Goal: Use online tool/utility: Utilize a website feature to perform a specific function

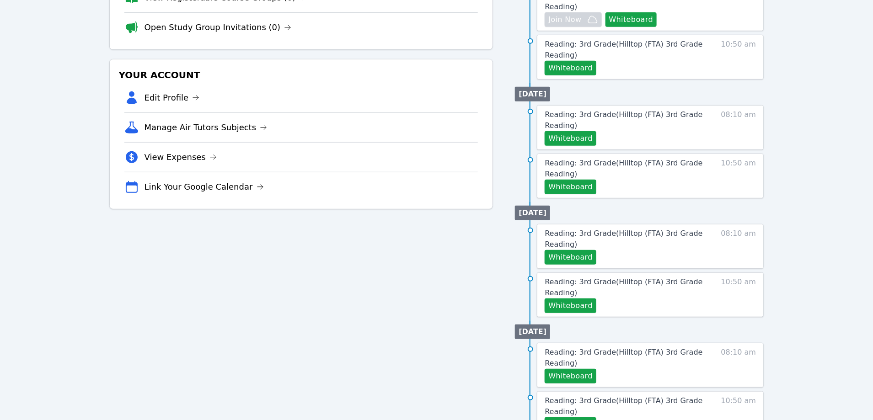
scroll to position [202, 0]
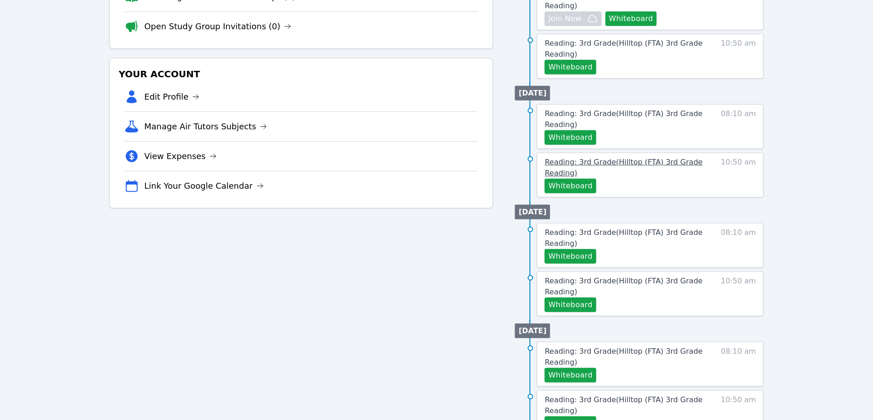
click at [579, 161] on span "Reading: 3rd Grade ( Hilltop (FTA) 3rd Grade Reading )" at bounding box center [624, 168] width 158 height 20
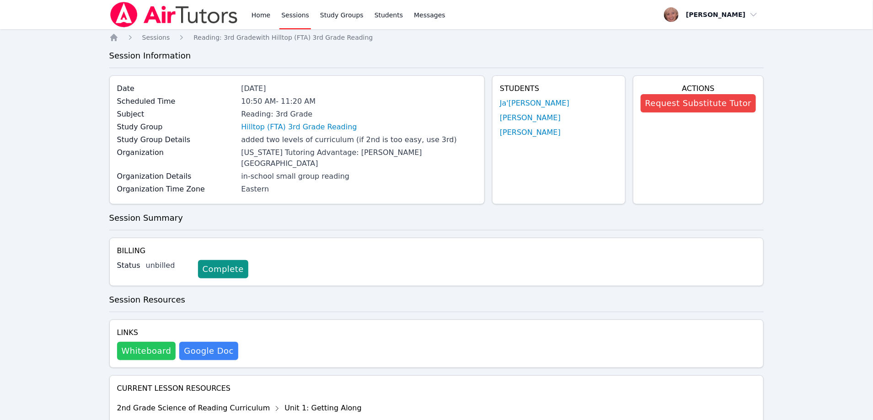
click at [155, 342] on button "Whiteboard" at bounding box center [146, 351] width 59 height 18
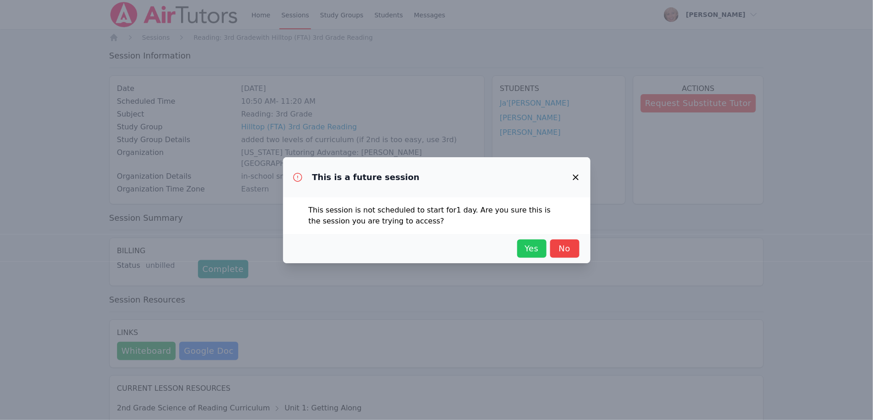
click at [527, 247] on span "Yes" at bounding box center [532, 248] width 20 height 13
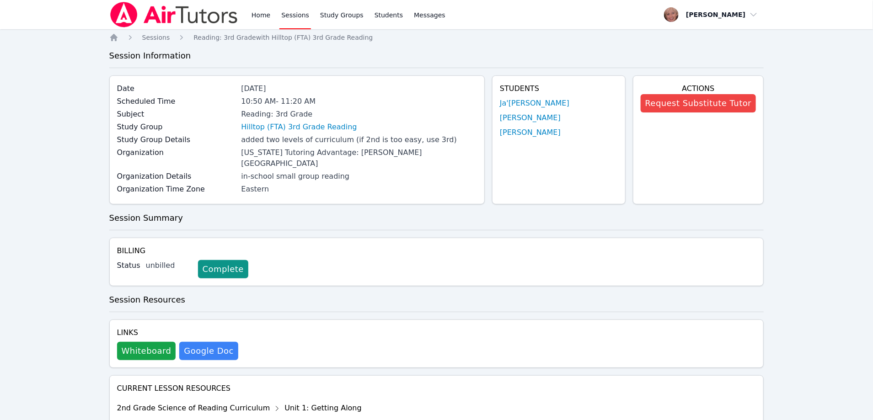
scroll to position [202, 0]
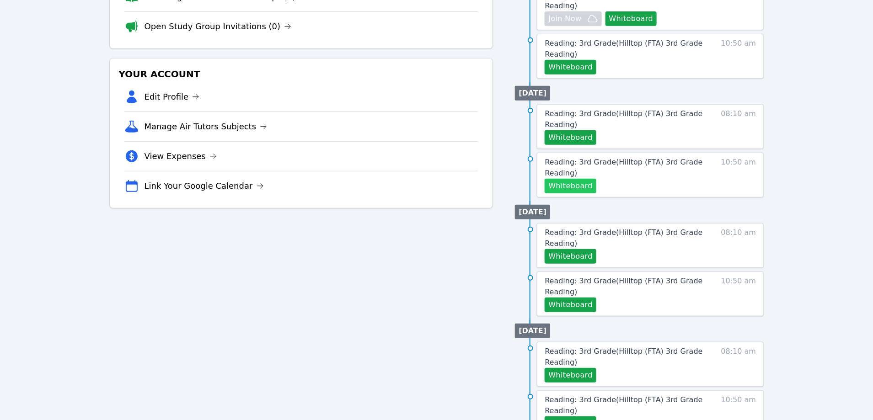
click at [581, 188] on button "Whiteboard" at bounding box center [571, 186] width 52 height 15
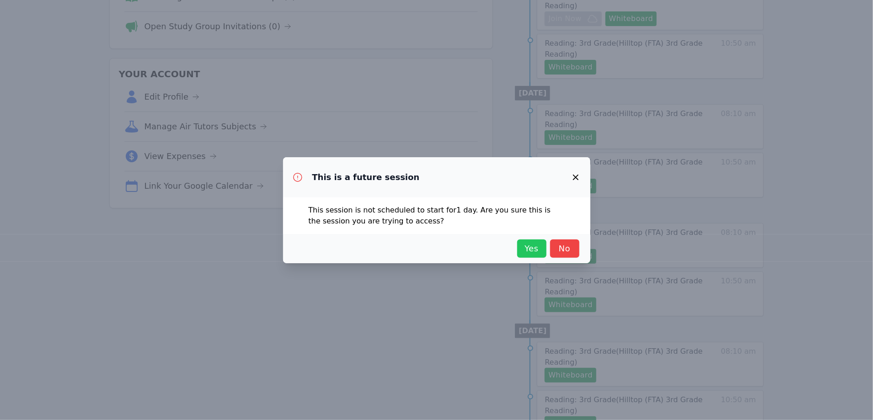
click at [526, 246] on span "Yes" at bounding box center [532, 248] width 20 height 13
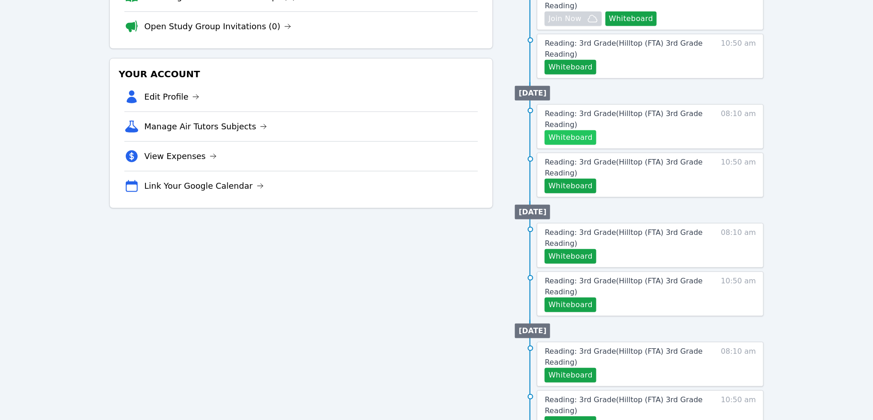
click at [558, 141] on button "Whiteboard" at bounding box center [571, 137] width 52 height 15
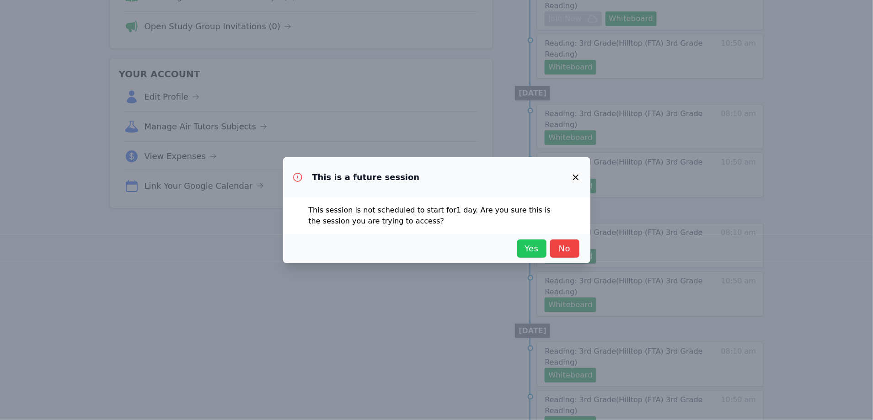
click at [518, 250] on button "Yes" at bounding box center [531, 249] width 29 height 18
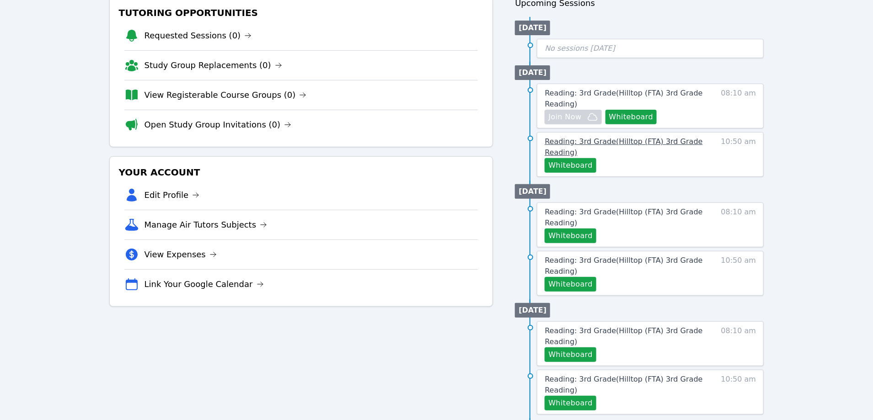
scroll to position [101, 0]
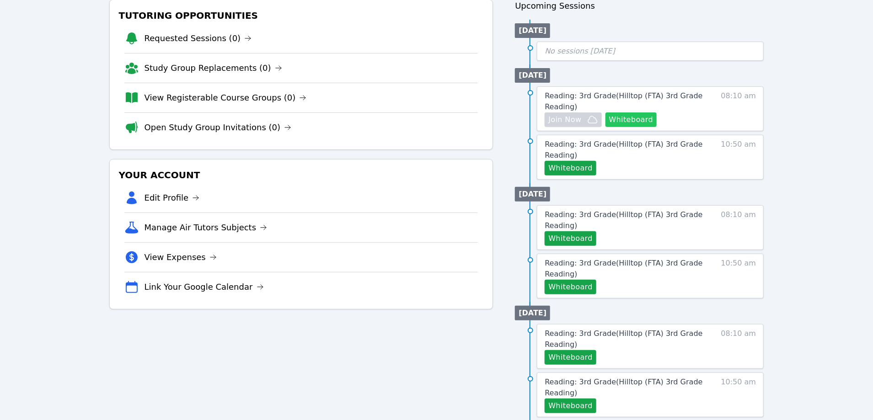
click at [618, 122] on button "Whiteboard" at bounding box center [632, 120] width 52 height 15
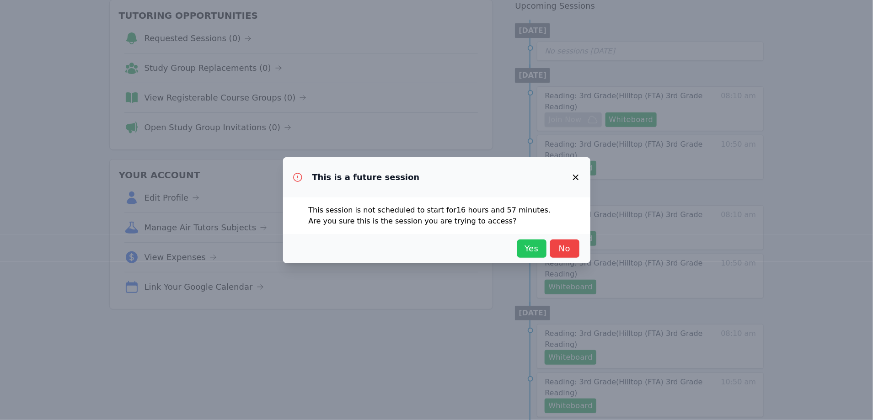
click at [527, 250] on span "Yes" at bounding box center [532, 248] width 20 height 13
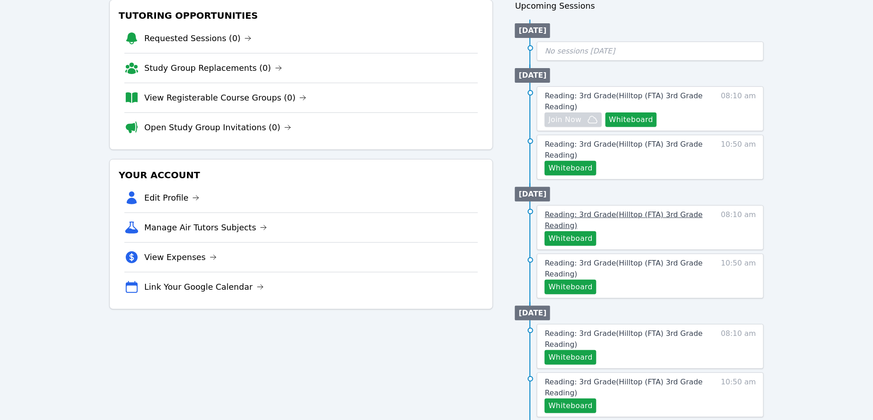
click at [566, 211] on span "Reading: 3rd Grade ( Hilltop (FTA) 3rd Grade Reading )" at bounding box center [624, 220] width 158 height 20
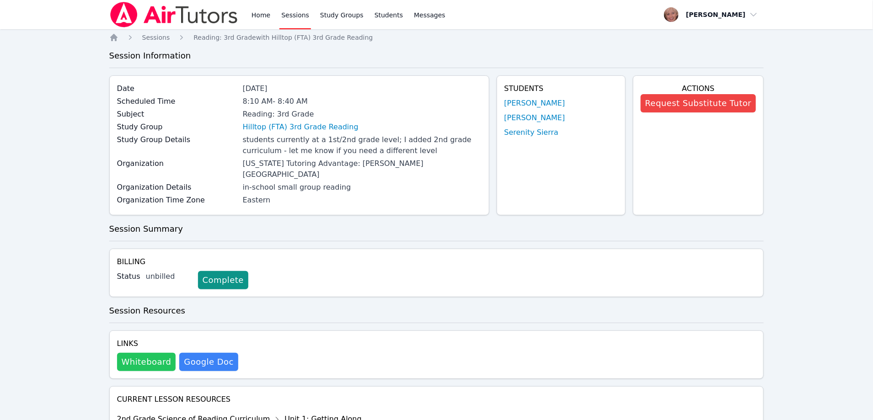
click at [149, 353] on button "Whiteboard" at bounding box center [146, 362] width 59 height 18
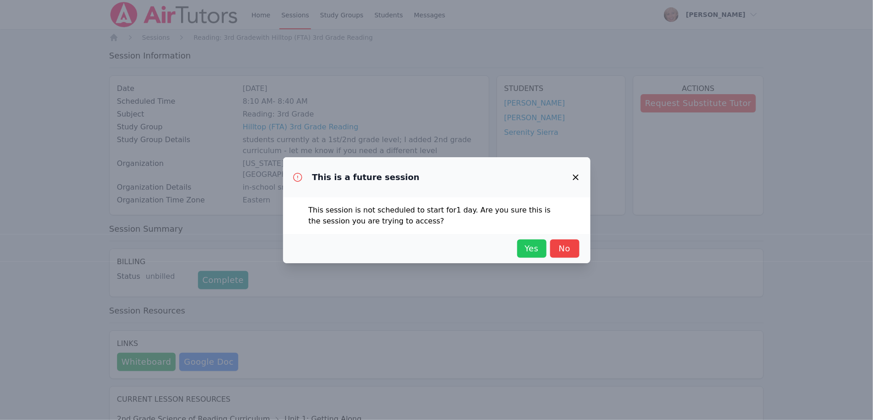
click at [532, 254] on span "Yes" at bounding box center [532, 248] width 20 height 13
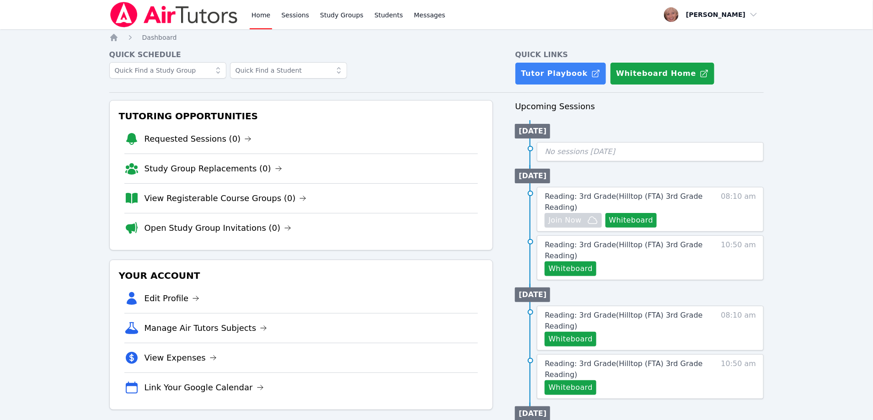
scroll to position [101, 0]
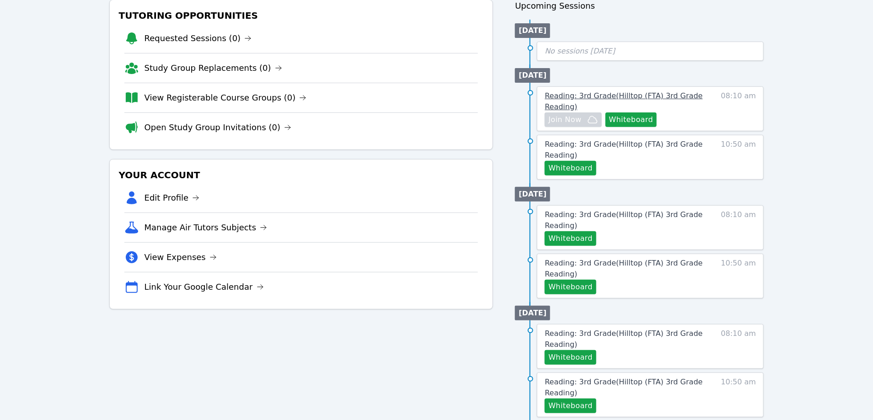
click at [667, 97] on span "Reading: 3rd Grade ( Hilltop (FTA) 3rd Grade Reading )" at bounding box center [624, 101] width 158 height 20
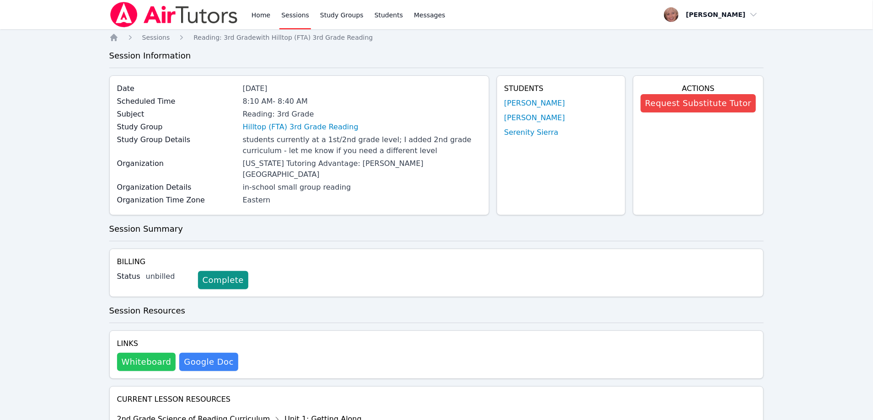
click at [140, 353] on button "Whiteboard" at bounding box center [146, 362] width 59 height 18
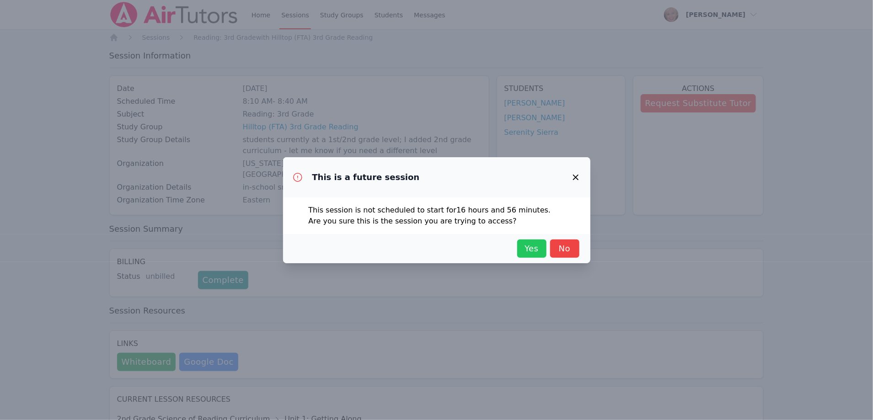
click at [528, 252] on span "Yes" at bounding box center [532, 248] width 20 height 13
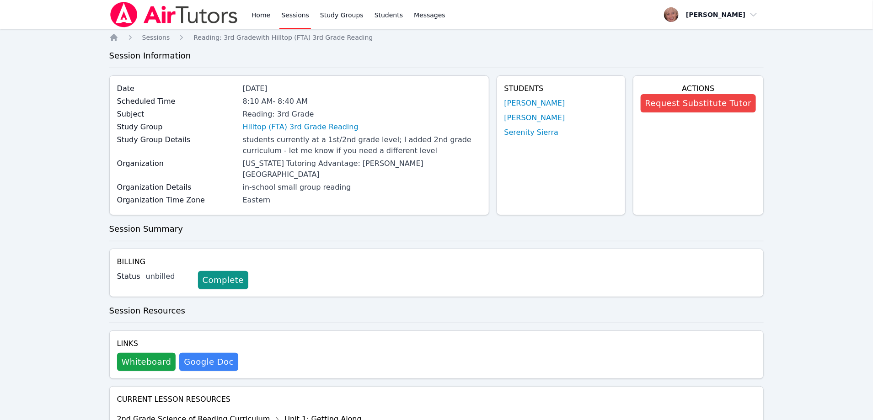
scroll to position [101, 0]
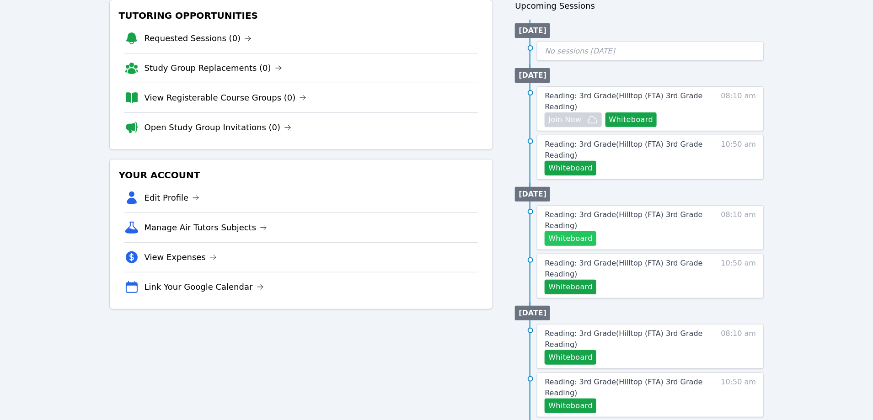
click at [569, 238] on button "Whiteboard" at bounding box center [571, 238] width 52 height 15
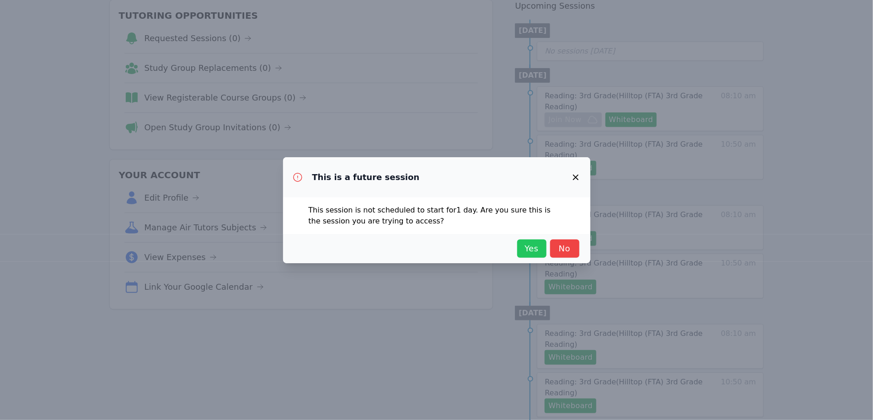
click at [524, 249] on span "Yes" at bounding box center [532, 248] width 20 height 13
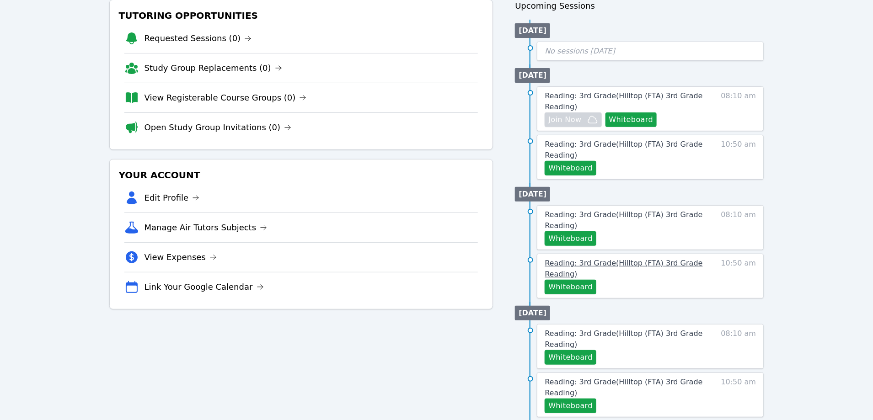
click at [560, 269] on span "Reading: 3rd Grade ( Hilltop (FTA) 3rd Grade Reading )" at bounding box center [624, 269] width 158 height 20
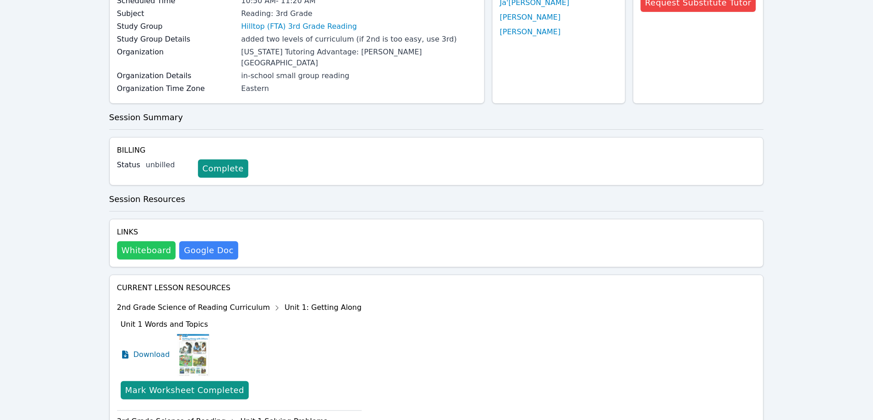
click at [145, 242] on button "Whiteboard" at bounding box center [146, 251] width 59 height 18
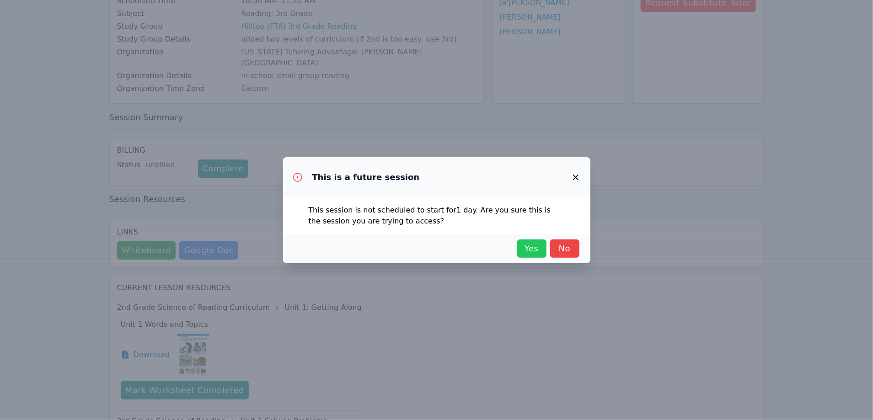
click at [534, 247] on span "Yes" at bounding box center [532, 248] width 20 height 13
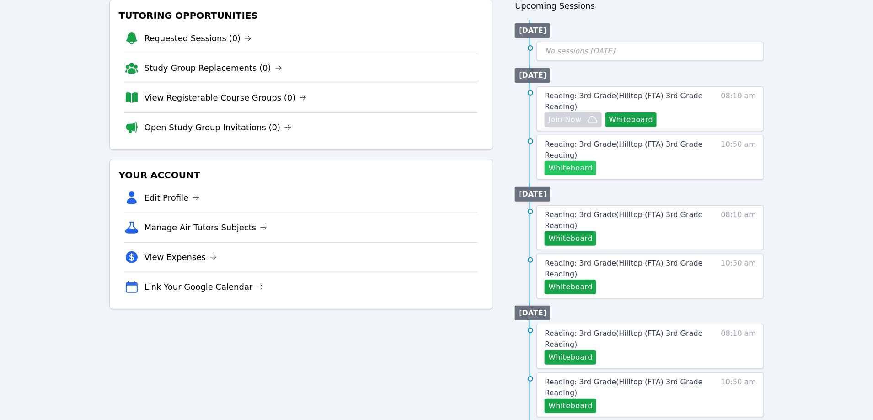
click at [570, 164] on button "Whiteboard" at bounding box center [571, 168] width 52 height 15
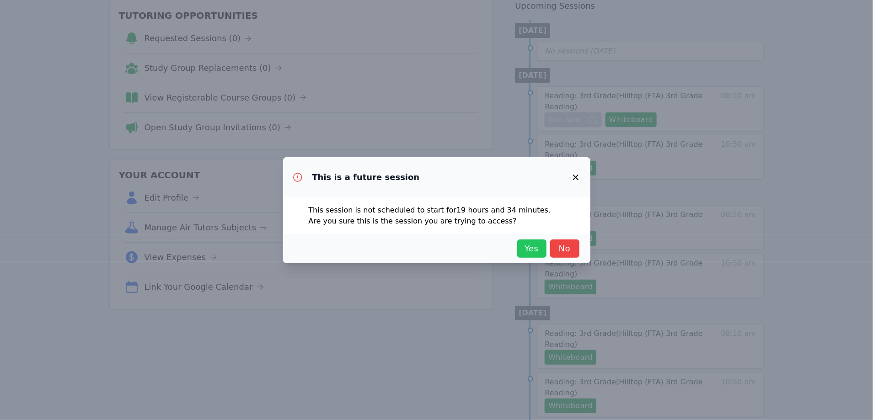
click at [530, 250] on span "Yes" at bounding box center [532, 248] width 20 height 13
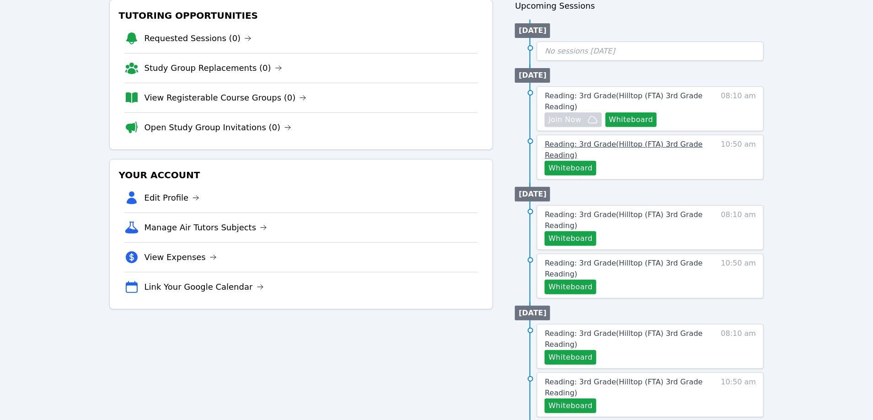
click at [579, 144] on span "Reading: 3rd Grade ( Hilltop (FTA) 3rd Grade Reading )" at bounding box center [624, 150] width 158 height 20
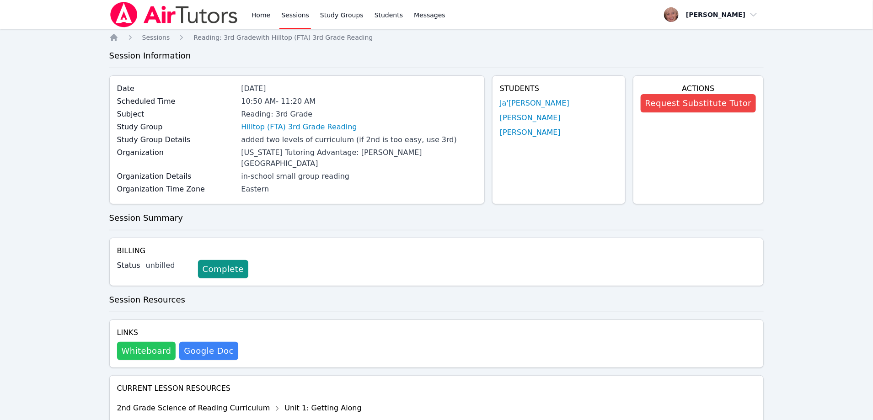
click at [137, 342] on button "Whiteboard" at bounding box center [146, 351] width 59 height 18
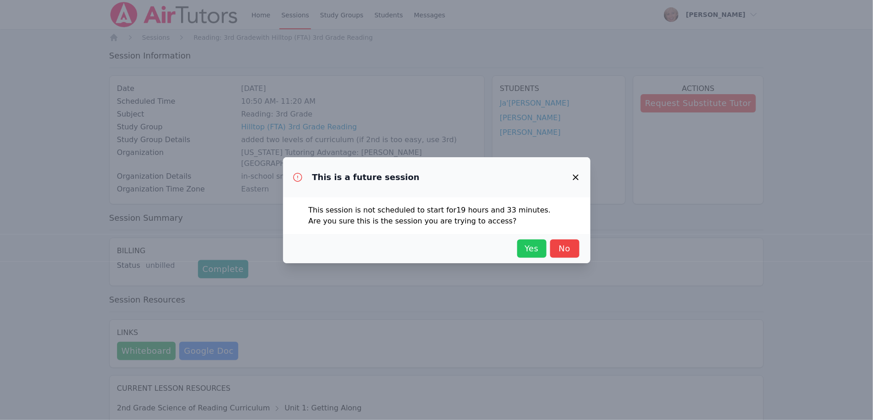
click at [525, 247] on span "Yes" at bounding box center [532, 248] width 20 height 13
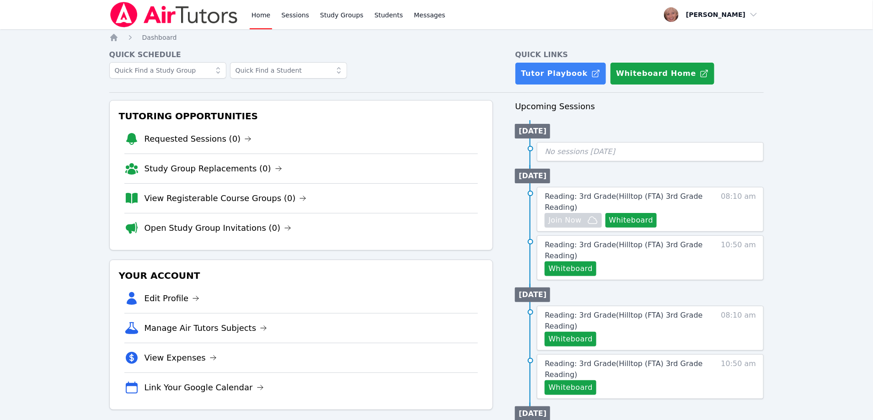
scroll to position [101, 0]
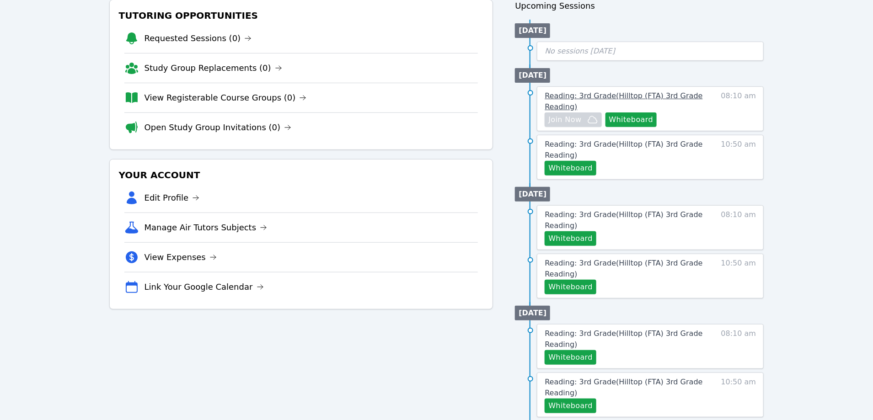
click at [570, 95] on span "Reading: 3rd Grade ( Hilltop (FTA) 3rd Grade Reading )" at bounding box center [624, 101] width 158 height 20
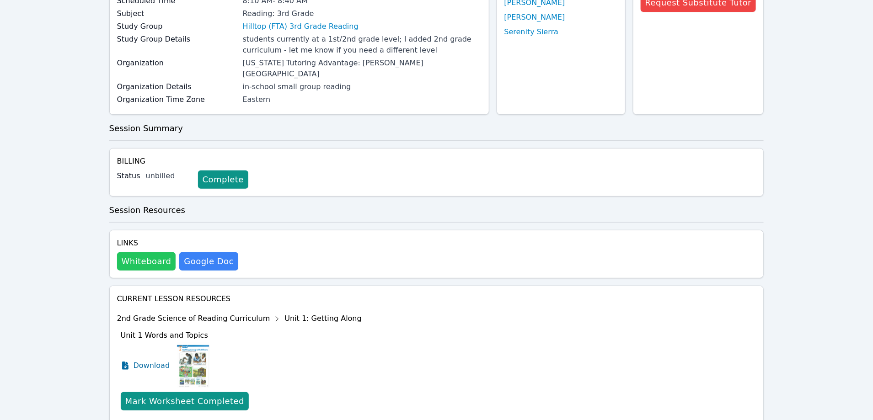
drag, startPoint x: 139, startPoint y: 240, endPoint x: 150, endPoint y: 242, distance: 11.3
click at [150, 253] on button "Whiteboard" at bounding box center [146, 262] width 59 height 18
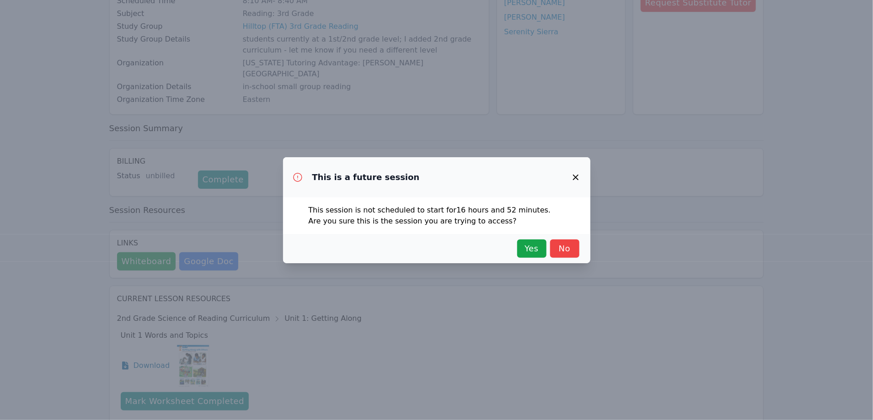
click at [150, 242] on div "This is a future session This session is not scheduled to start for 16 hours an…" at bounding box center [436, 210] width 873 height 420
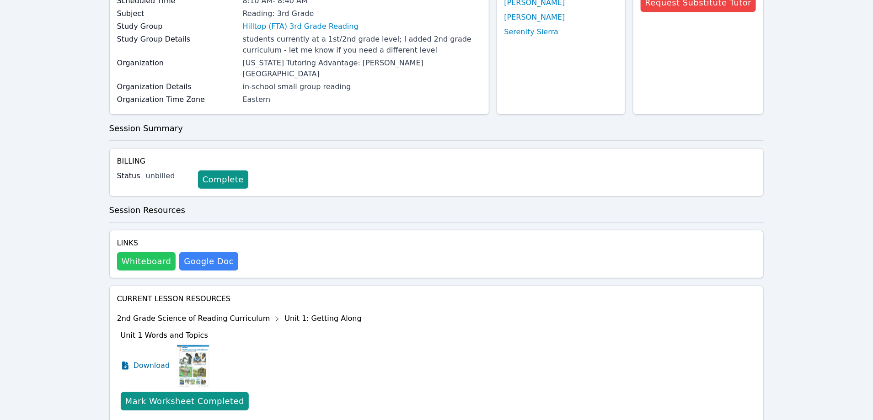
click at [138, 253] on button "Whiteboard" at bounding box center [146, 262] width 59 height 18
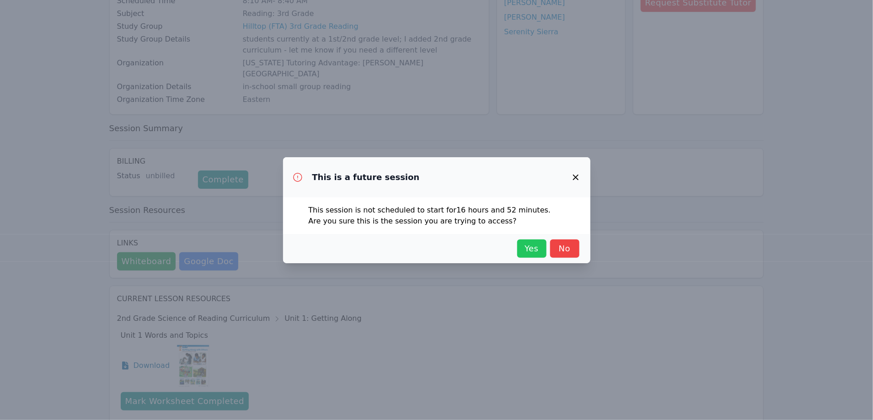
click at [524, 248] on span "Yes" at bounding box center [532, 248] width 20 height 13
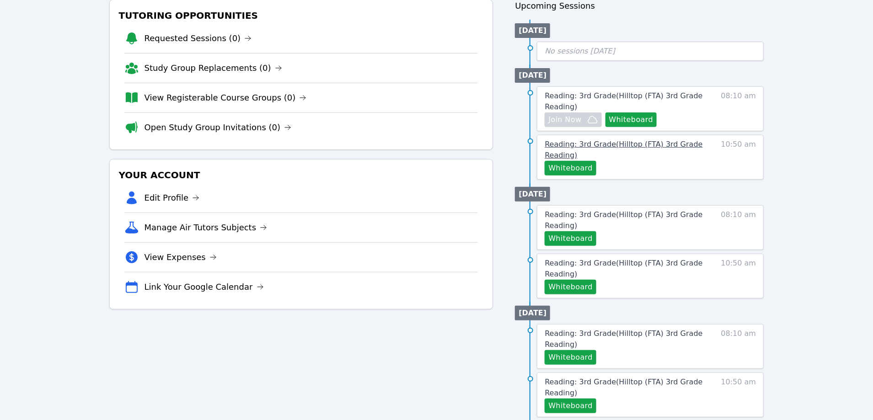
click at [590, 146] on span "Reading: 3rd Grade ( Hilltop (FTA) 3rd Grade Reading )" at bounding box center [624, 150] width 158 height 20
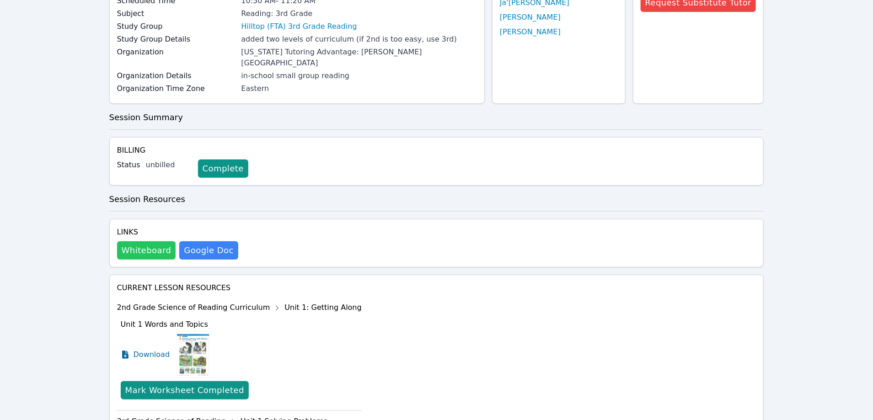
click at [147, 245] on button "Whiteboard" at bounding box center [146, 251] width 59 height 18
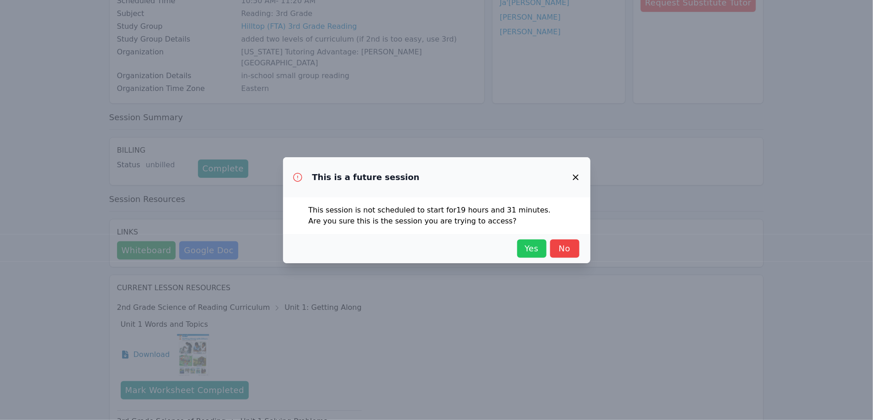
click at [532, 247] on span "Yes" at bounding box center [532, 248] width 20 height 13
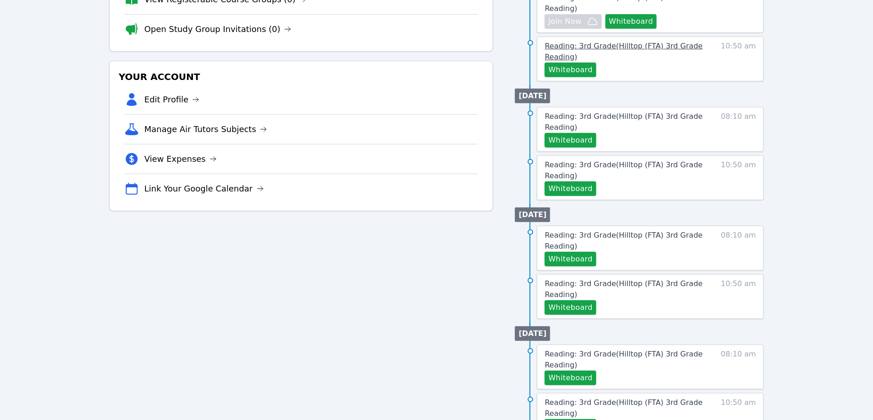
scroll to position [211, 0]
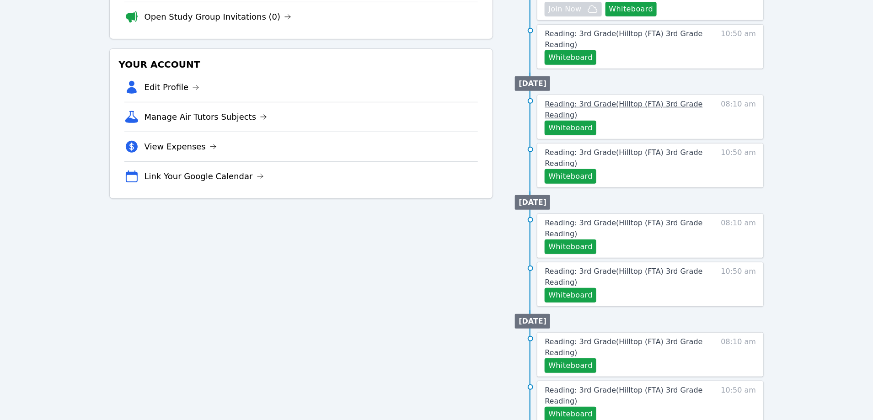
click at [575, 102] on span "Reading: 3rd Grade ( Hilltop (FTA) 3rd Grade Reading )" at bounding box center [624, 110] width 158 height 20
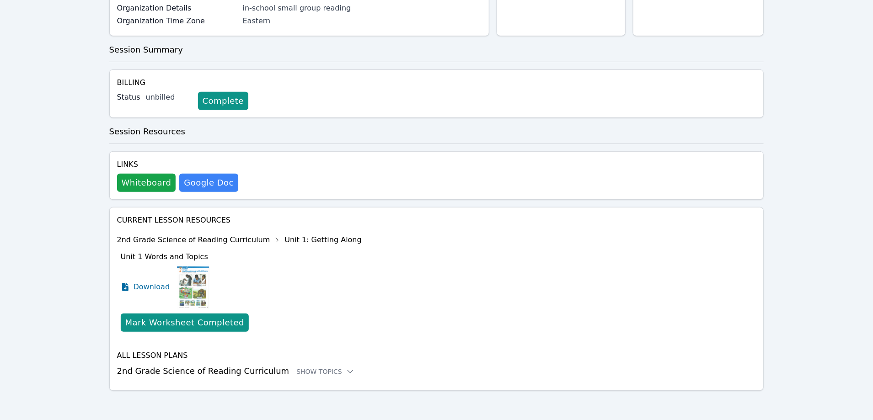
scroll to position [167, 0]
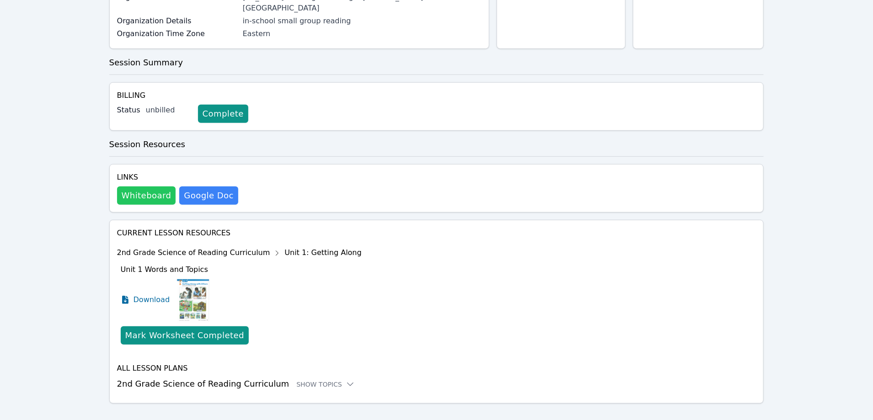
click at [140, 187] on button "Whiteboard" at bounding box center [146, 196] width 59 height 18
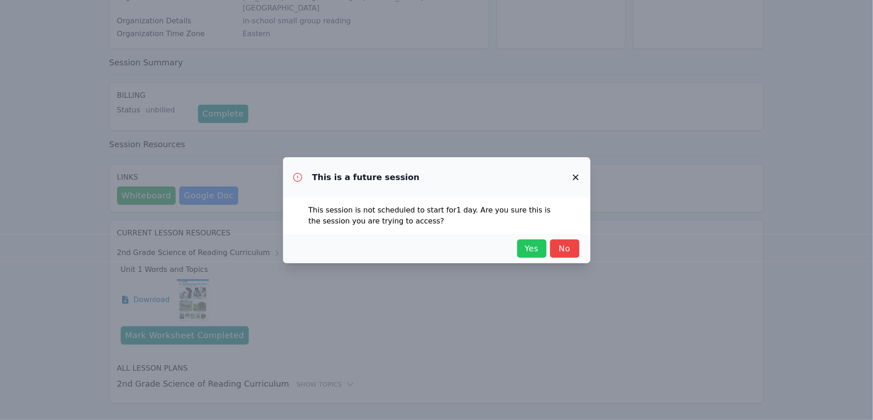
click at [533, 251] on span "Yes" at bounding box center [532, 248] width 20 height 13
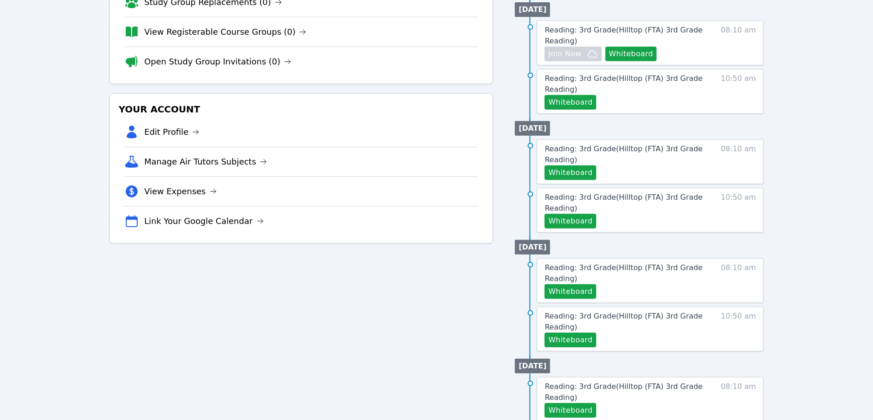
scroll to position [211, 0]
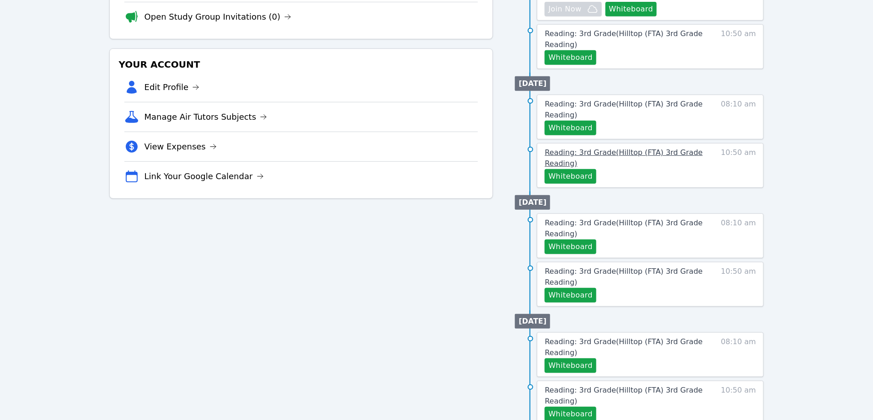
click at [566, 155] on link "Reading: 3rd Grade ( Hilltop (FTA) 3rd Grade Reading )" at bounding box center [624, 158] width 158 height 22
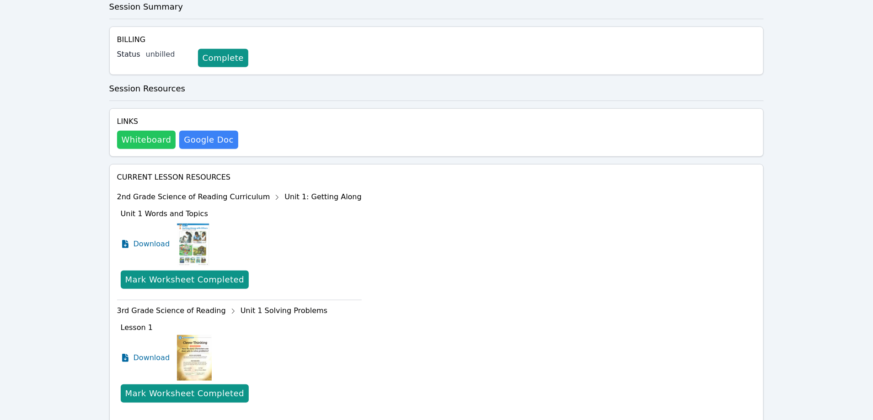
click at [148, 133] on button "Whiteboard" at bounding box center [146, 140] width 59 height 18
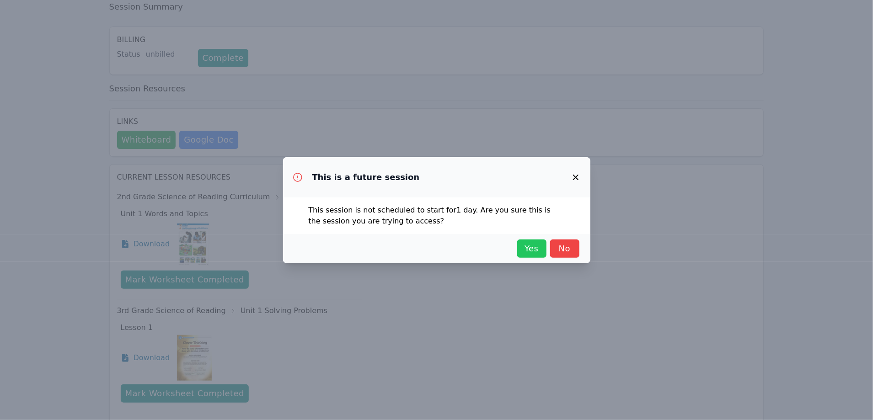
click at [524, 249] on span "Yes" at bounding box center [532, 248] width 20 height 13
